Goal: Information Seeking & Learning: Learn about a topic

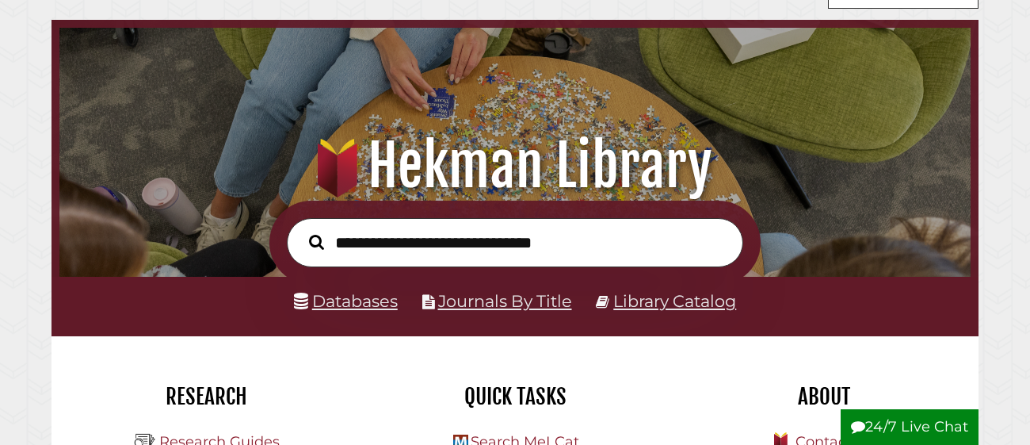
scroll to position [55, 0]
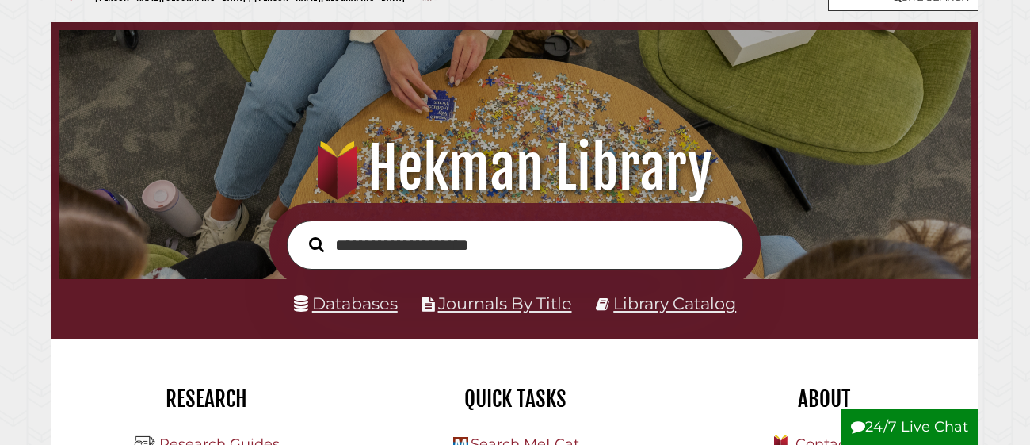
type input "**********"
click at [301, 232] on button "Search" at bounding box center [316, 244] width 31 height 24
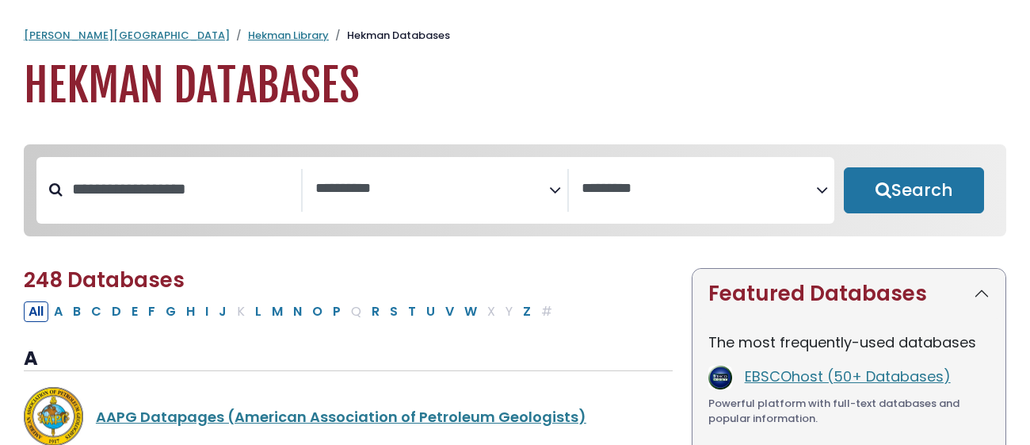
select select "Database Subject Filter"
select select "Database Vendors Filter"
type input "*"
type input "*******"
click at [844, 167] on button "Search" at bounding box center [914, 190] width 140 height 46
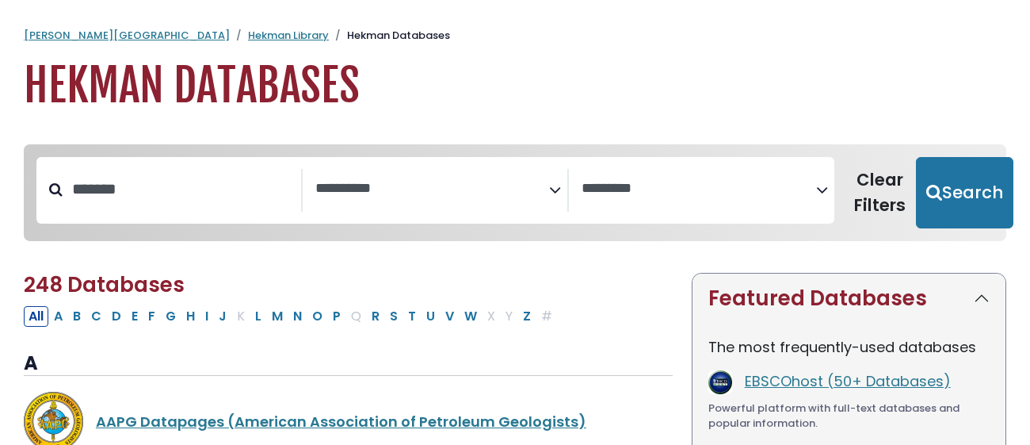
select select "Database Subject Filter"
select select "Database Vendors Filter"
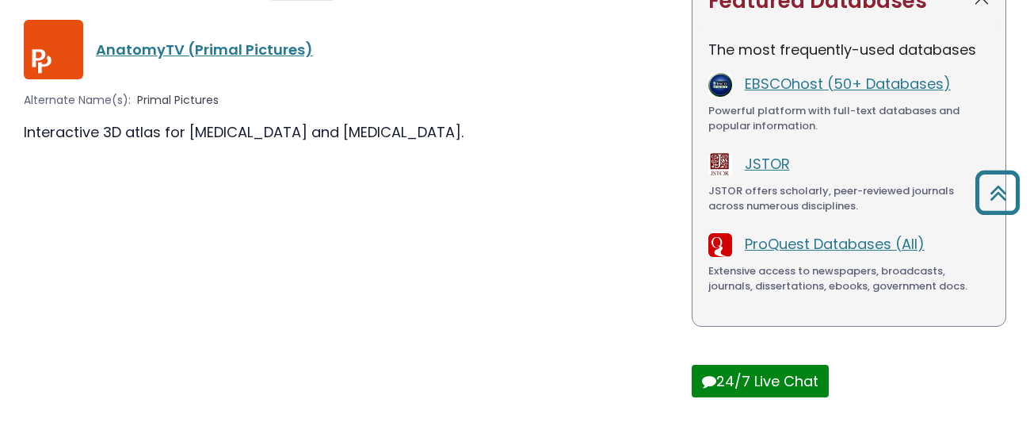
scroll to position [300, 0]
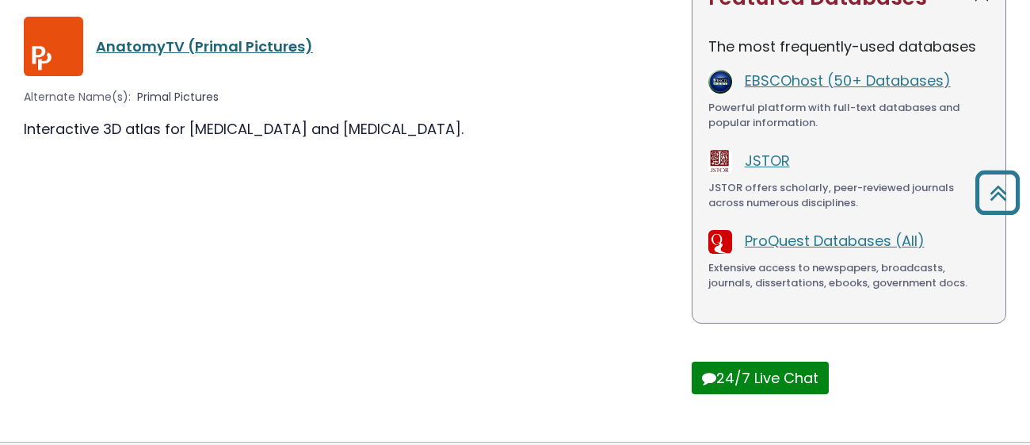
click at [136, 48] on link "AnatomyTV (Primal Pictures)" at bounding box center [204, 46] width 217 height 20
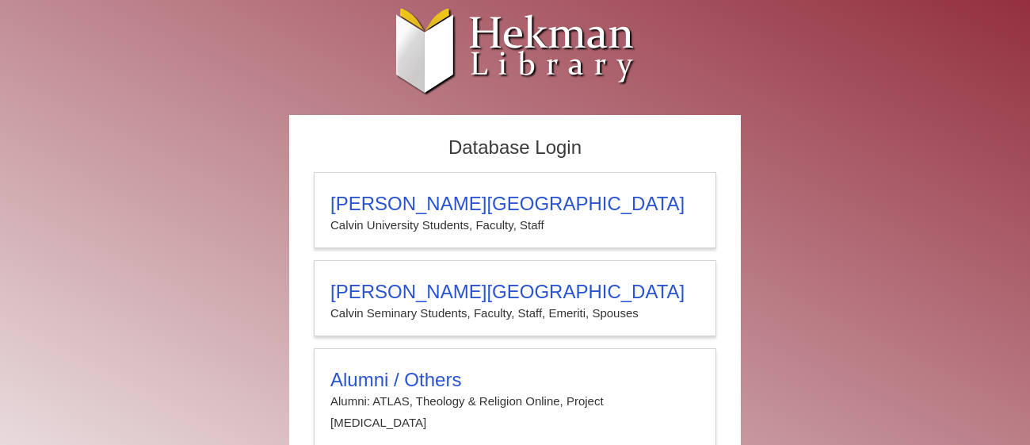
scroll to position [59, 0]
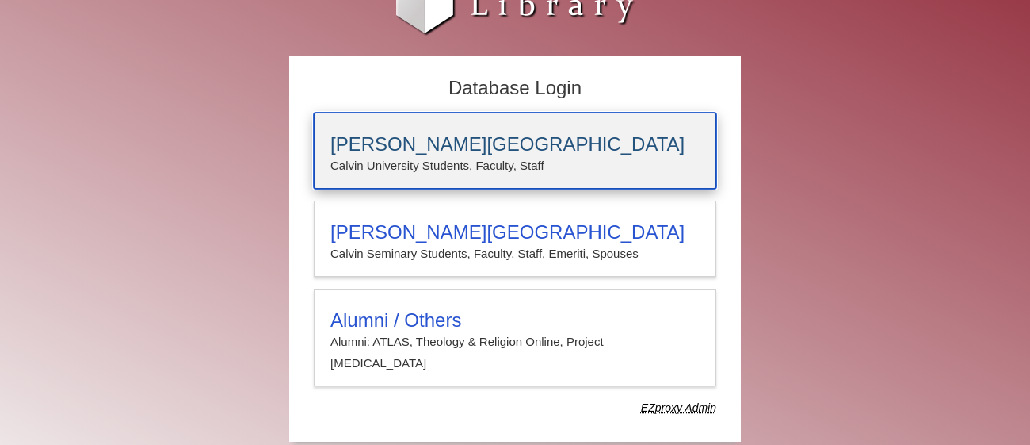
click at [468, 149] on h3 "[PERSON_NAME][GEOGRAPHIC_DATA]" at bounding box center [514, 144] width 369 height 22
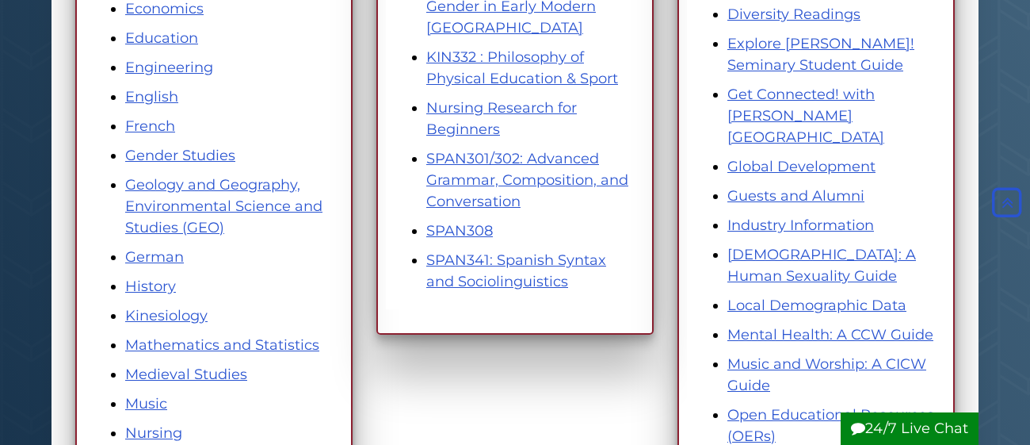
scroll to position [617, 0]
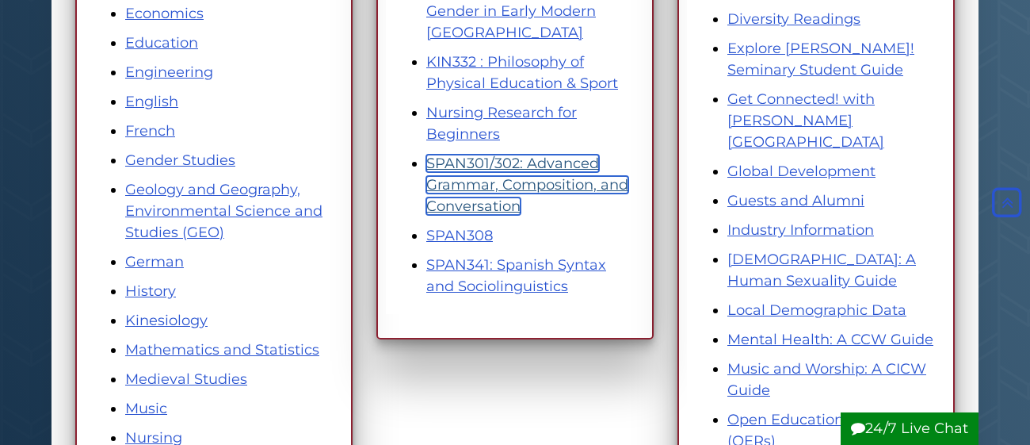
click at [479, 160] on link "SPAN301/302: Advanced Grammar, Composition, and Conversation" at bounding box center [527, 185] width 202 height 60
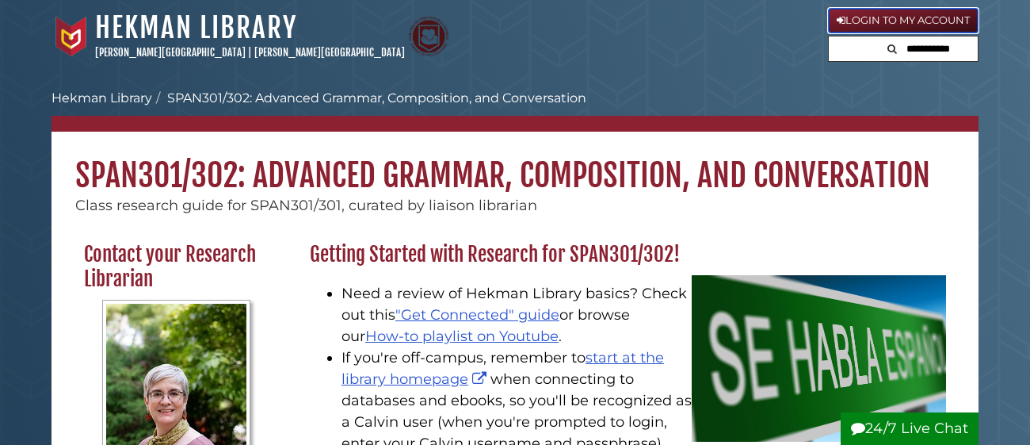
click at [838, 16] on icon at bounding box center [841, 20] width 9 height 10
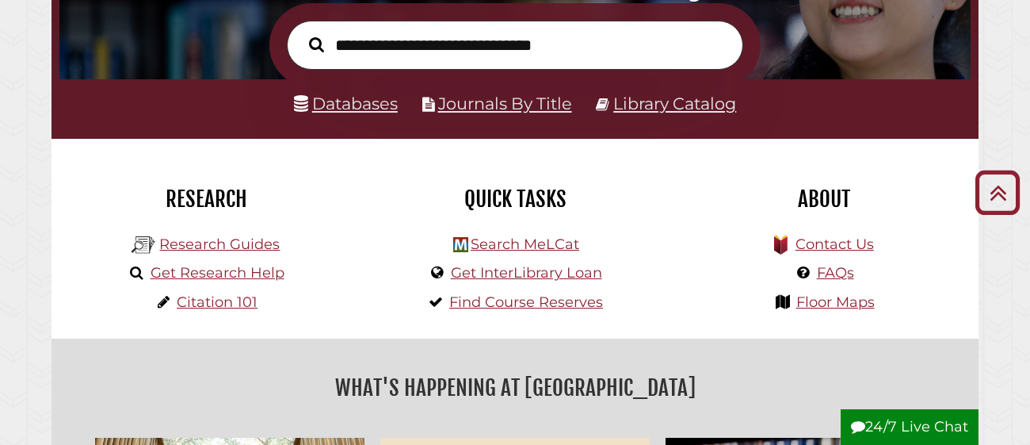
scroll to position [257, 0]
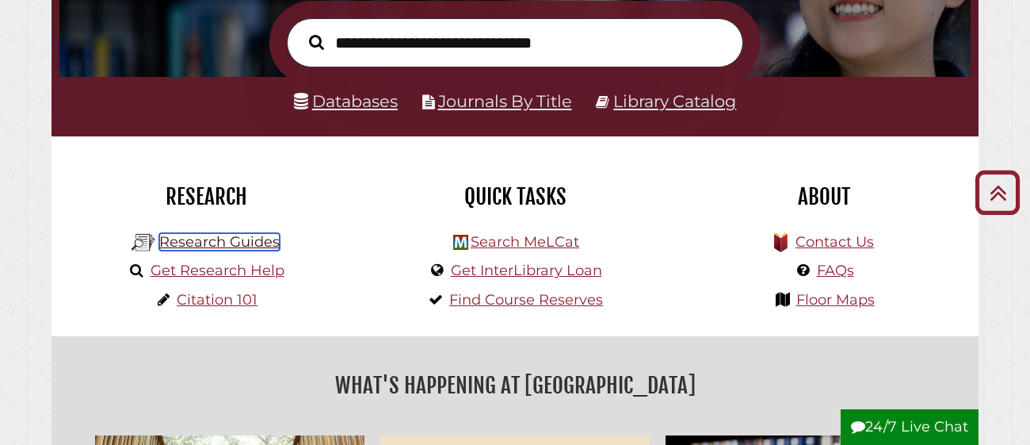
click at [228, 240] on link "Research Guides" at bounding box center [219, 241] width 120 height 17
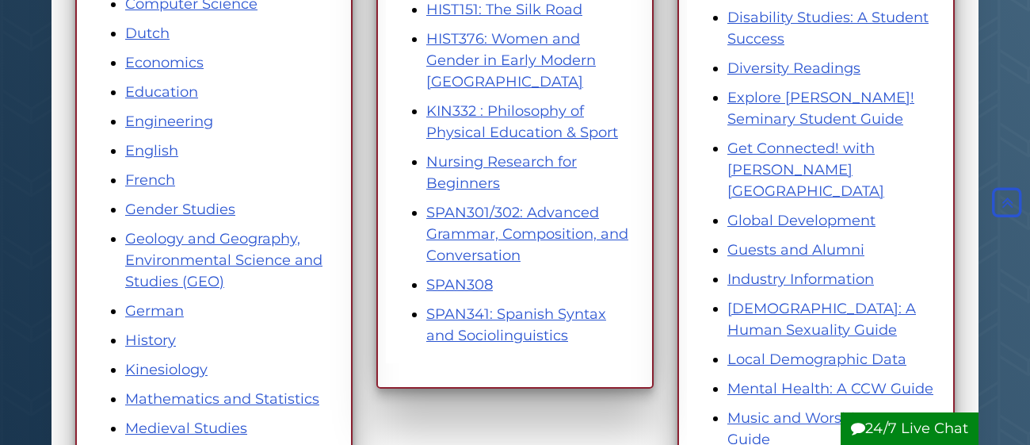
scroll to position [559, 0]
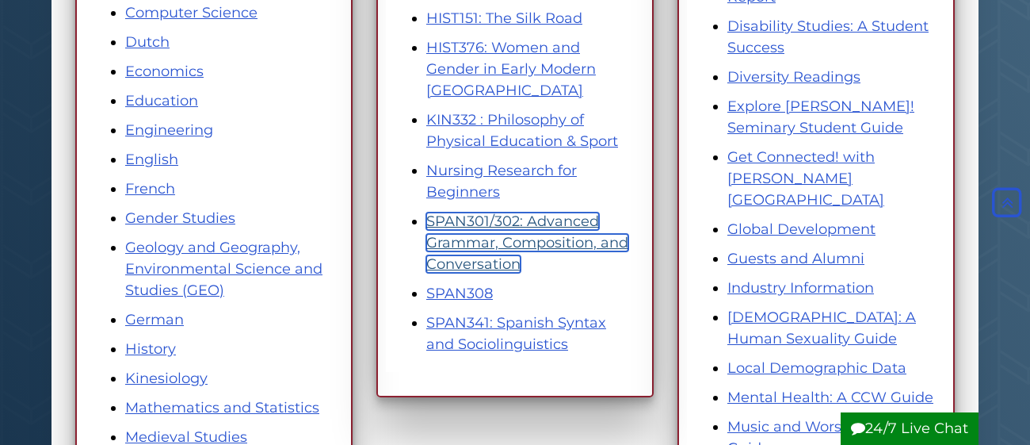
click at [486, 221] on link "SPAN301/302: Advanced Grammar, Composition, and Conversation" at bounding box center [527, 242] width 202 height 60
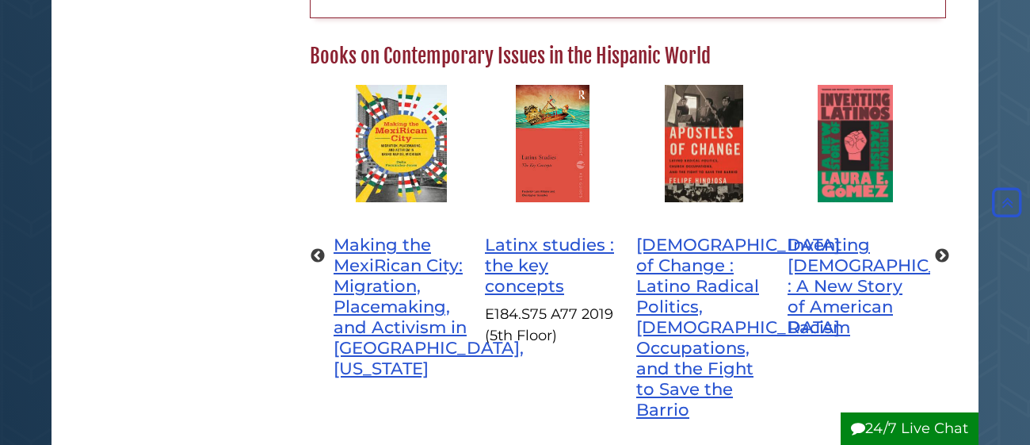
scroll to position [894, 0]
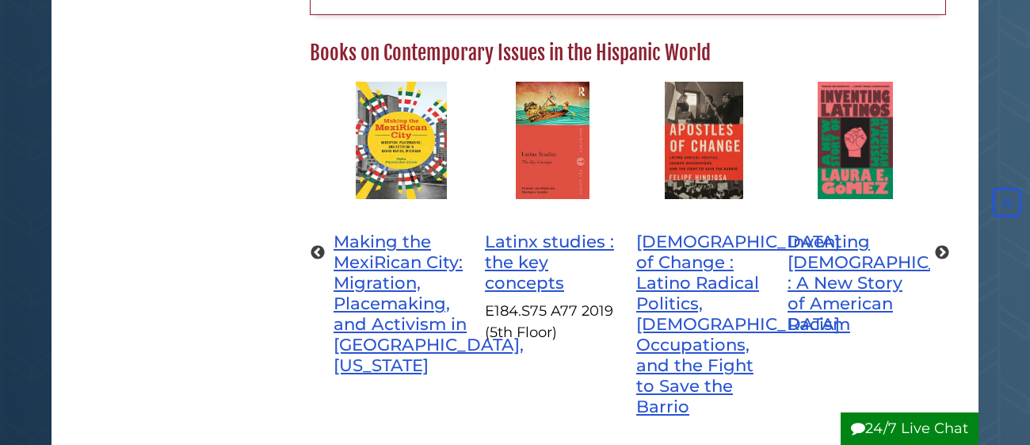
drag, startPoint x: 734, startPoint y: 52, endPoint x: 221, endPoint y: 56, distance: 512.7
click at [221, 56] on div "Contact your Research Librarian Francene Lewis Email Me Schedule Appointment Co…" at bounding box center [514, 393] width 903 height 2093
click at [727, 44] on h2 "Books on Contemporary Issues in the Hispanic World" at bounding box center [628, 52] width 652 height 25
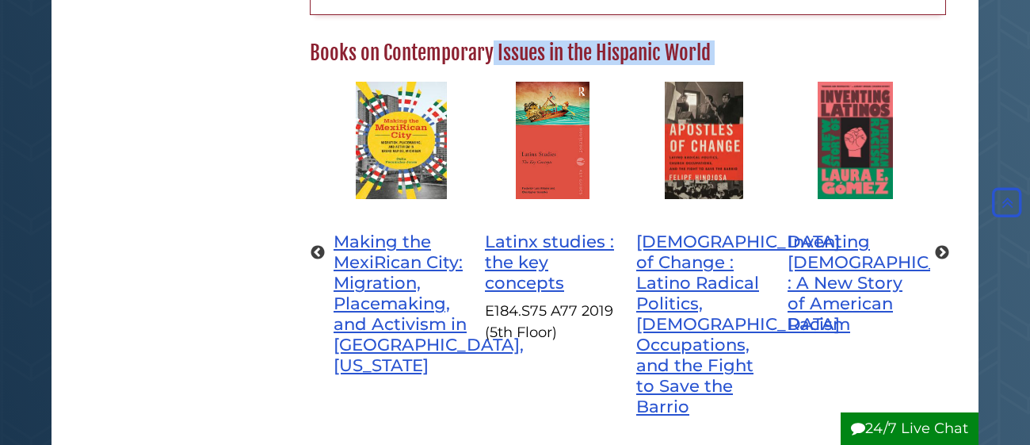
drag, startPoint x: 727, startPoint y: 44, endPoint x: 315, endPoint y: 49, distance: 412.1
click at [315, 49] on h2 "Books on Contemporary Issues in the Hispanic World" at bounding box center [628, 52] width 652 height 25
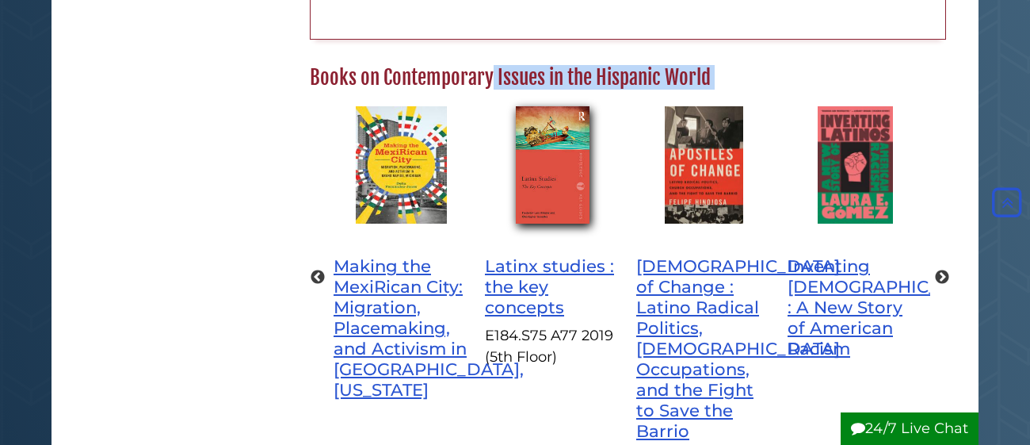
scroll to position [856, 0]
